Goal: Information Seeking & Learning: Find contact information

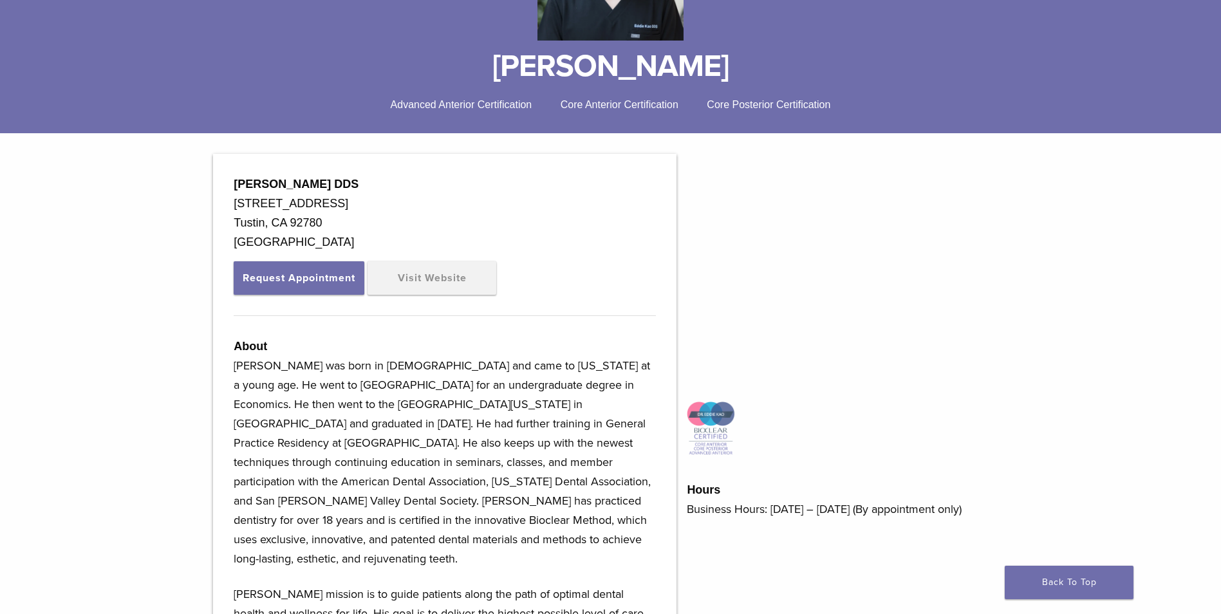
scroll to position [193, 0]
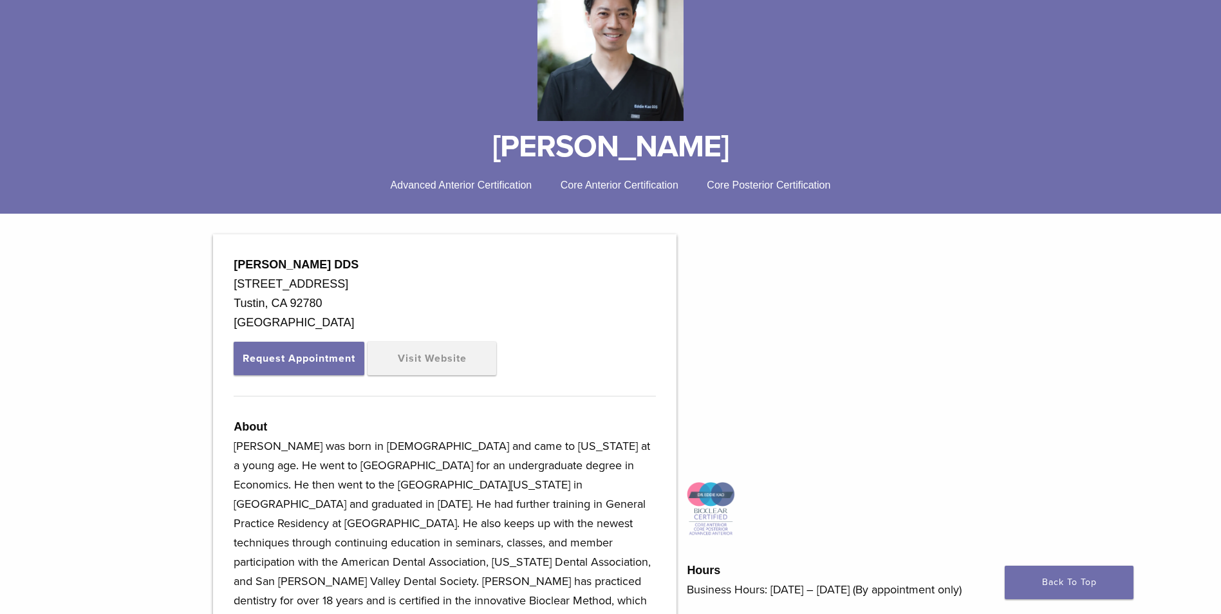
click at [368, 291] on div "17502 Irvine Blvd., Suite E" at bounding box center [445, 283] width 422 height 19
drag, startPoint x: 329, startPoint y: 304, endPoint x: 225, endPoint y: 270, distance: 109.7
click at [225, 270] on div "Eddie Kao DDS 17502 Irvine Blvd., Suite E Tustin, CA 92780 USA Request Appointm…" at bounding box center [444, 601] width 463 height 735
drag, startPoint x: 225, startPoint y: 270, endPoint x: 239, endPoint y: 277, distance: 15.8
click at [351, 295] on div "Tustin, CA 92780 USA" at bounding box center [445, 312] width 422 height 39
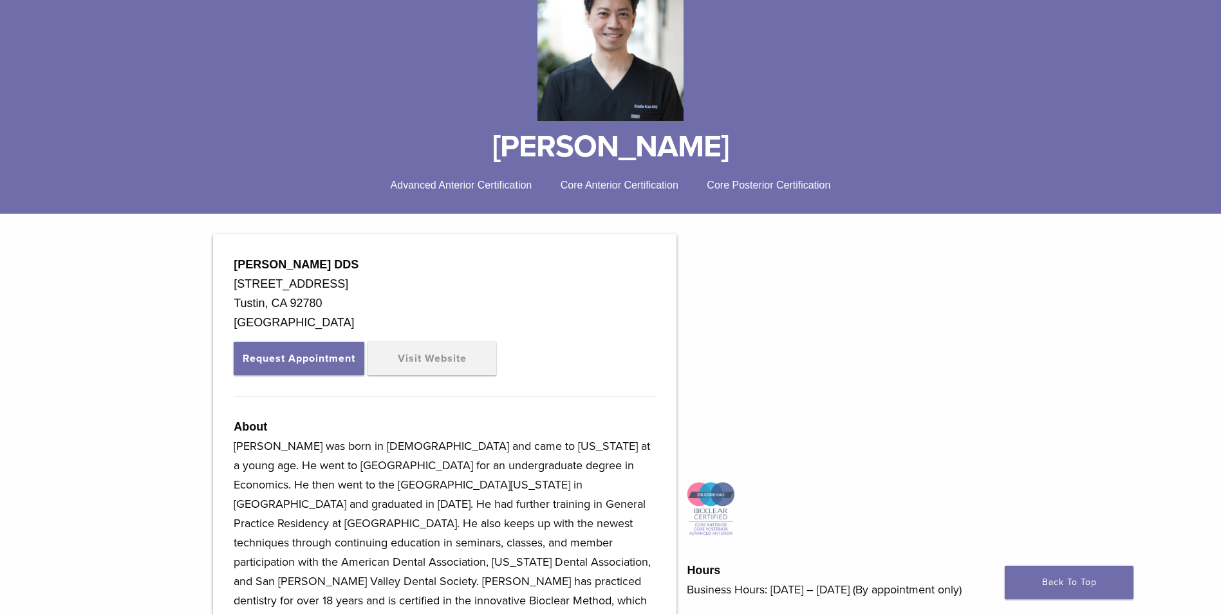
drag, startPoint x: 374, startPoint y: 282, endPoint x: 230, endPoint y: 285, distance: 144.2
click at [230, 285] on div "Eddie Kao DDS 17502 Irvine Blvd., Suite E Tustin, CA 92780 USA Request Appointm…" at bounding box center [444, 601] width 463 height 735
drag, startPoint x: 230, startPoint y: 285, endPoint x: 241, endPoint y: 284, distance: 11.0
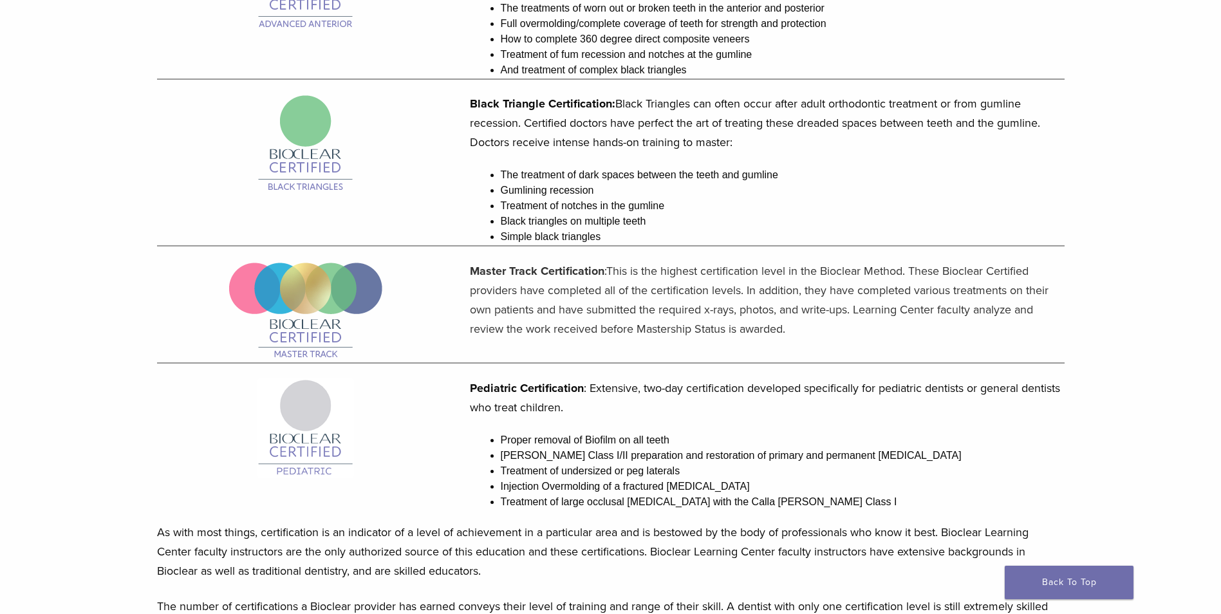
scroll to position [965, 0]
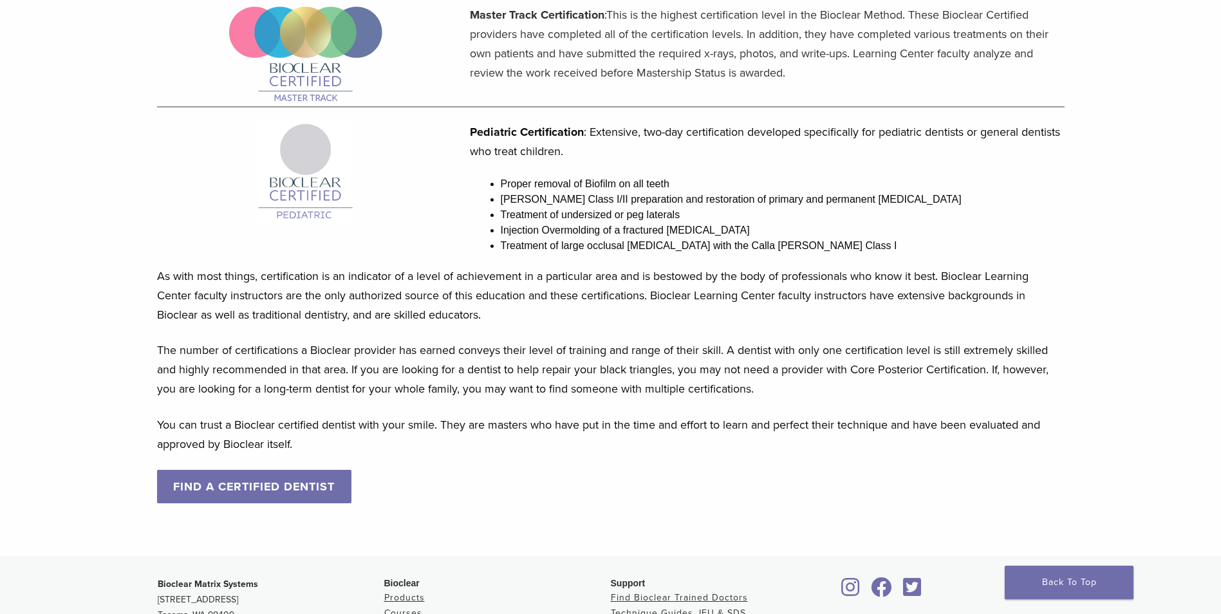
click at [272, 481] on link "FIND A CERTIFIED DENTIST" at bounding box center [254, 486] width 195 height 33
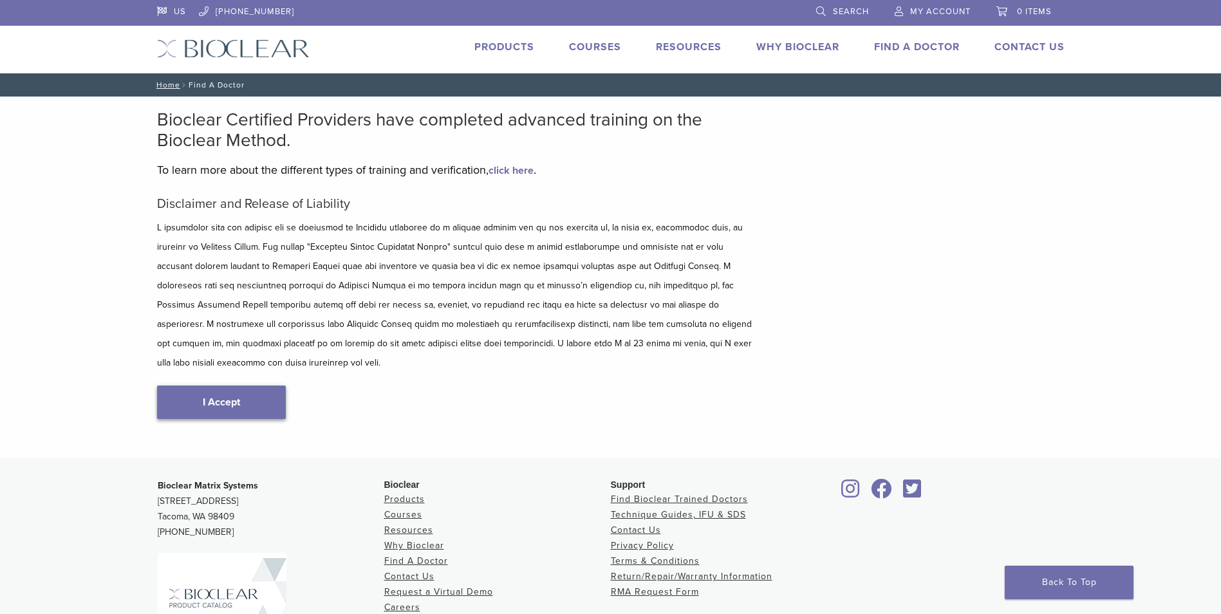
click at [242, 385] on link "I Accept" at bounding box center [221, 401] width 129 height 33
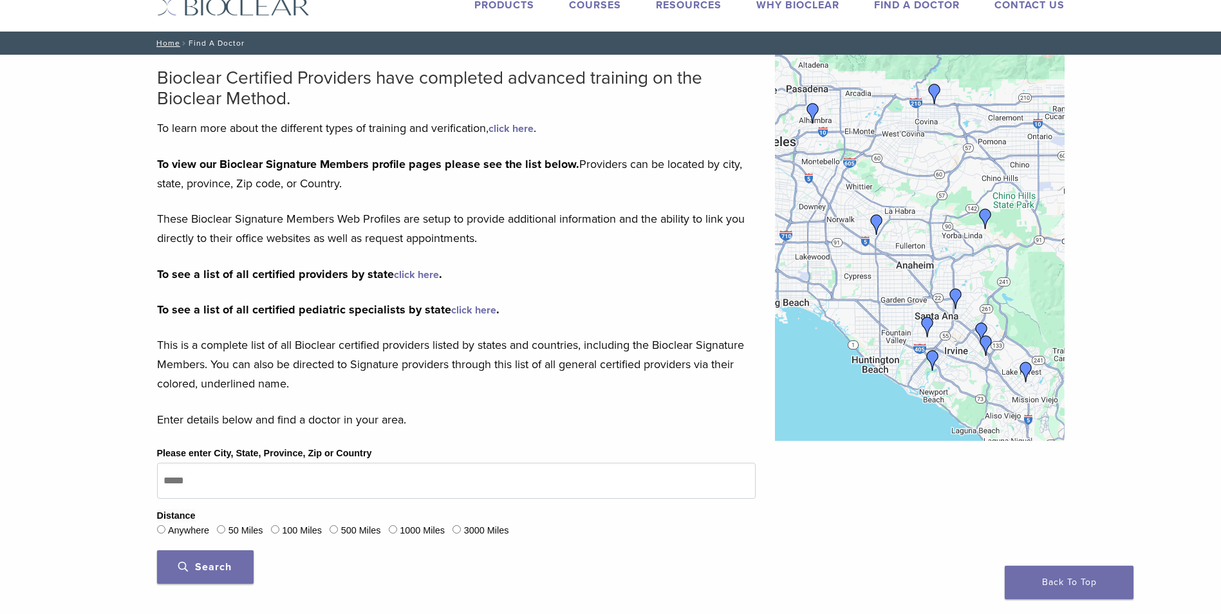
scroll to position [129, 0]
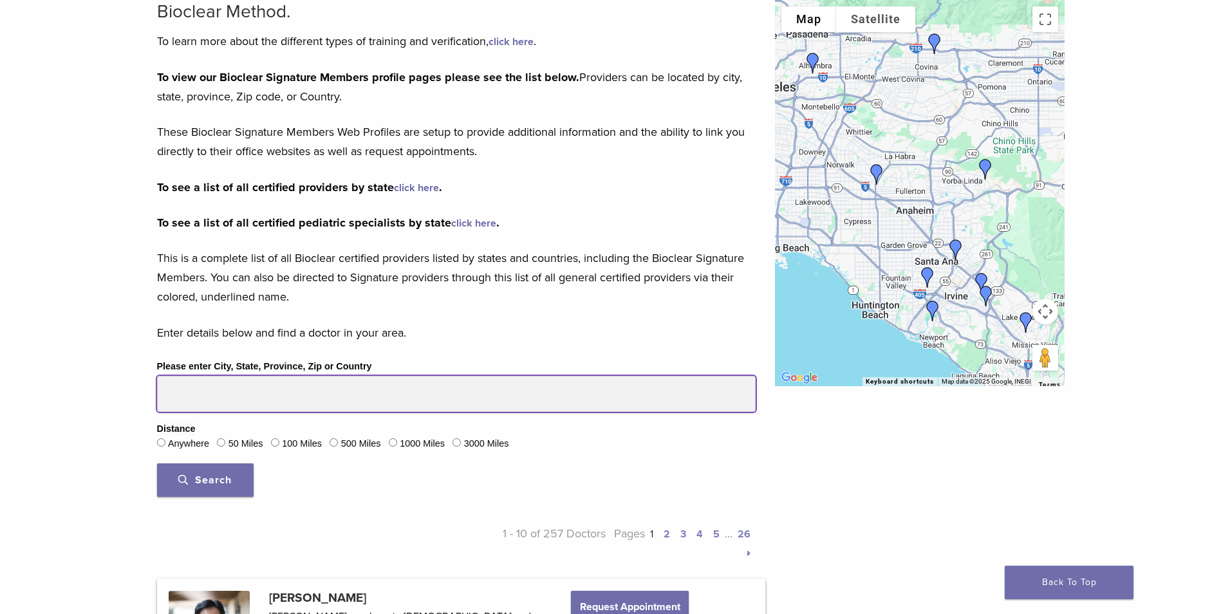
click at [207, 400] on input "Please enter City, State, Province, Zip or Country" at bounding box center [456, 394] width 598 height 36
type input "*****"
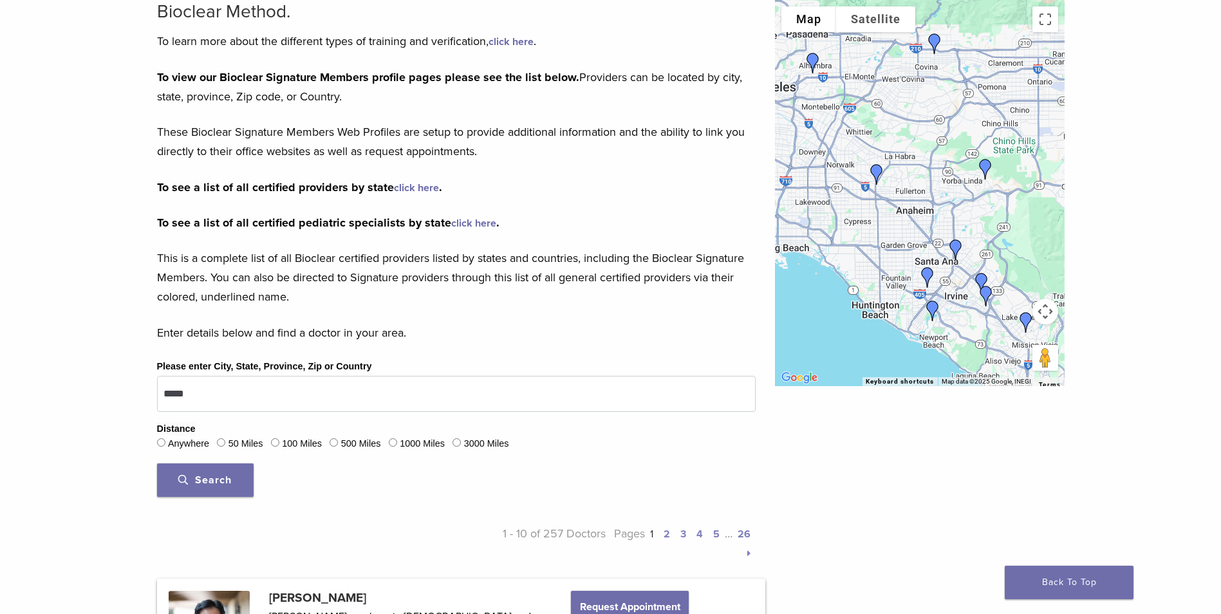
click at [229, 444] on div "50 Miles" at bounding box center [240, 444] width 46 height 17
click at [212, 473] on button "Search" at bounding box center [205, 479] width 97 height 33
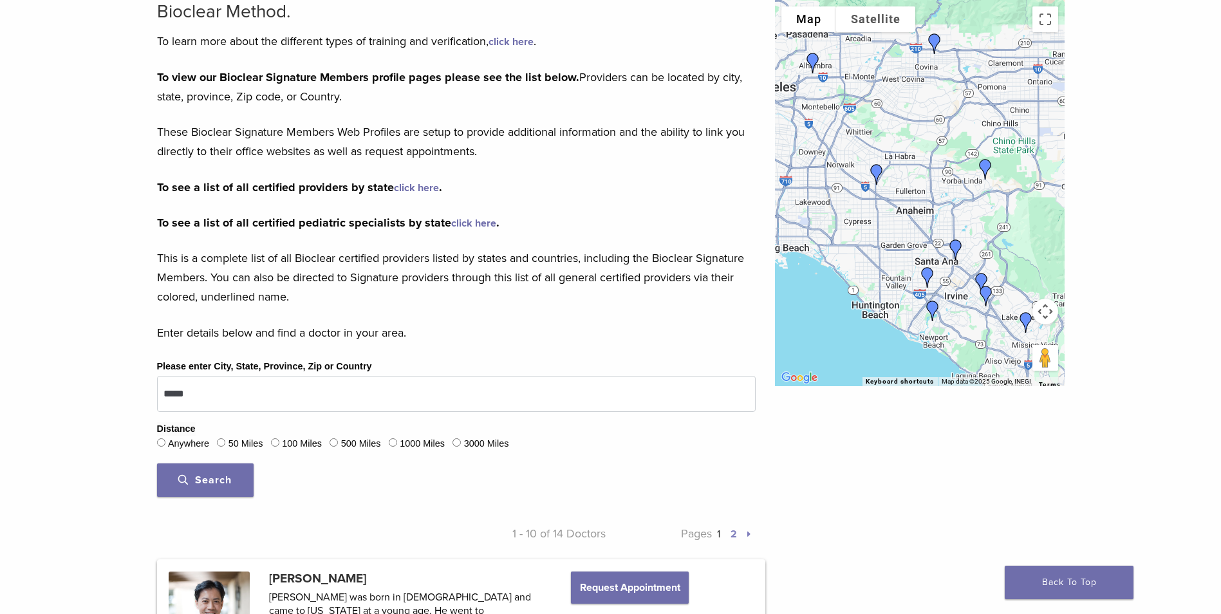
click at [926, 273] on img "Dr. Randy Fong" at bounding box center [927, 277] width 31 height 31
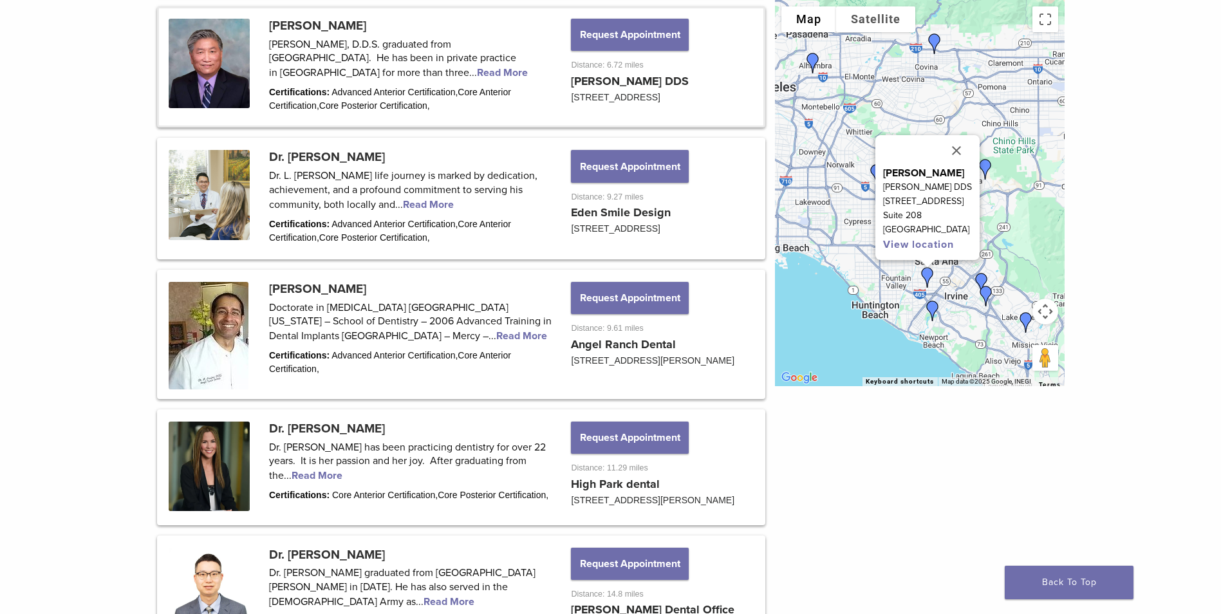
scroll to position [1099, 0]
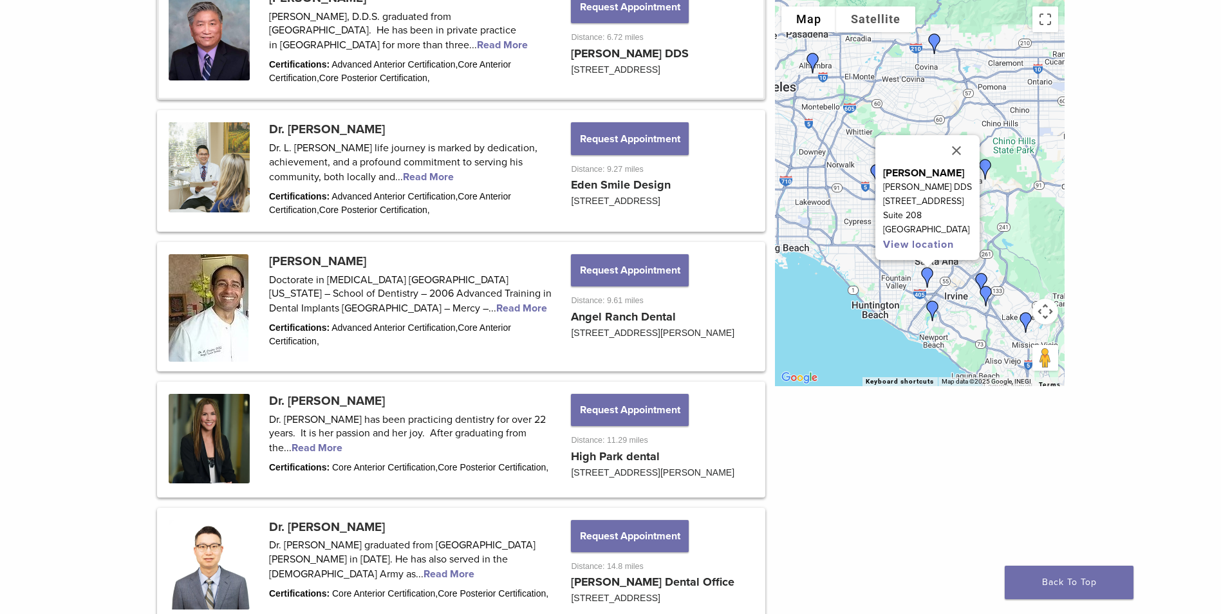
click at [340, 47] on link at bounding box center [461, 39] width 604 height 117
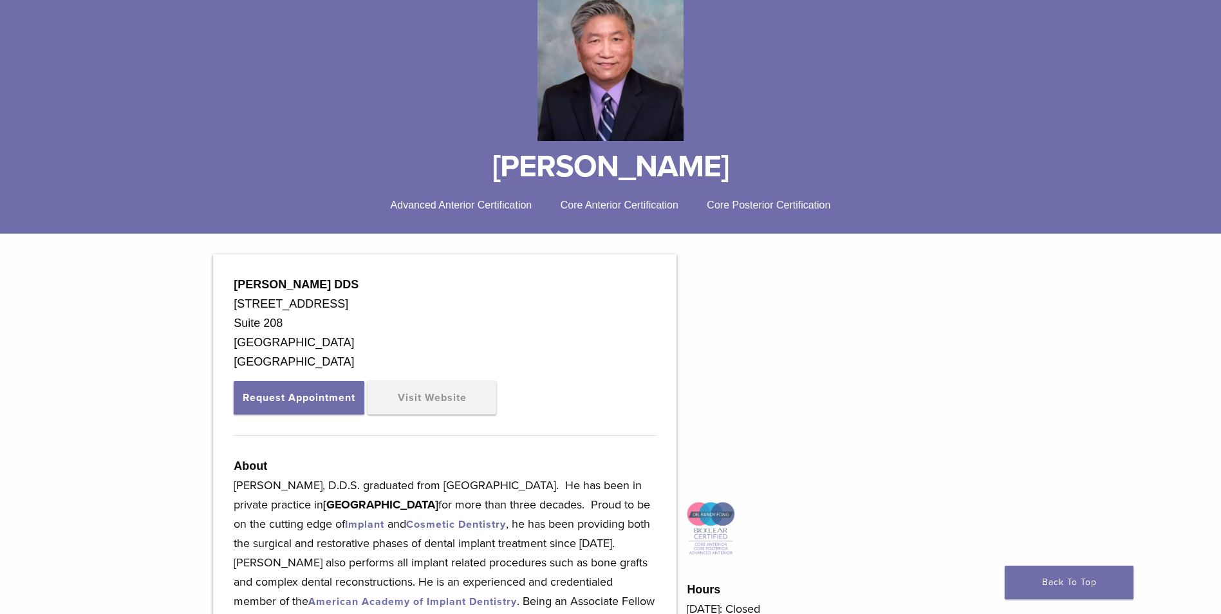
scroll to position [193, 0]
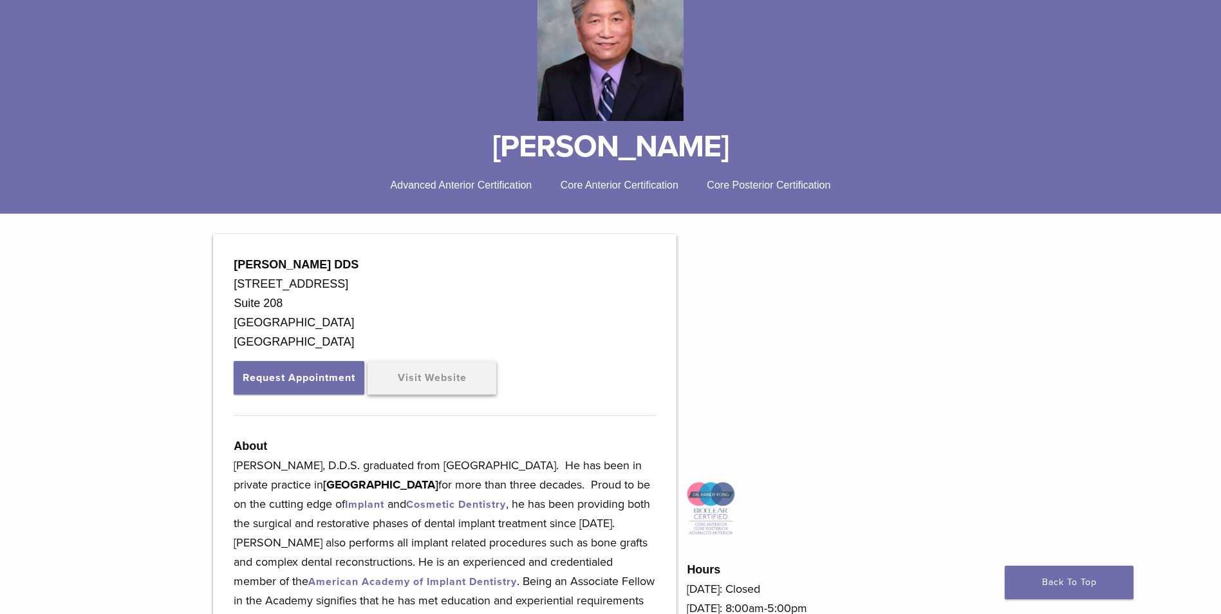
click at [419, 383] on link "Visit Website" at bounding box center [431, 377] width 129 height 33
